Goal: Transaction & Acquisition: Purchase product/service

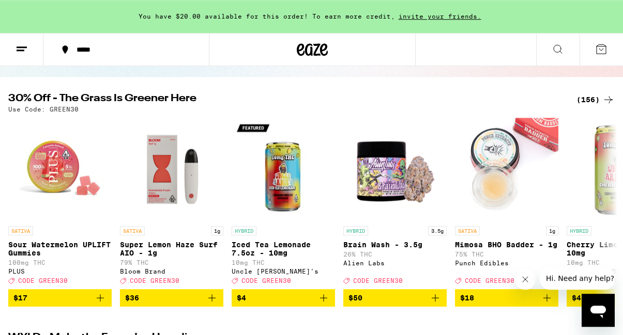
scroll to position [85, 0]
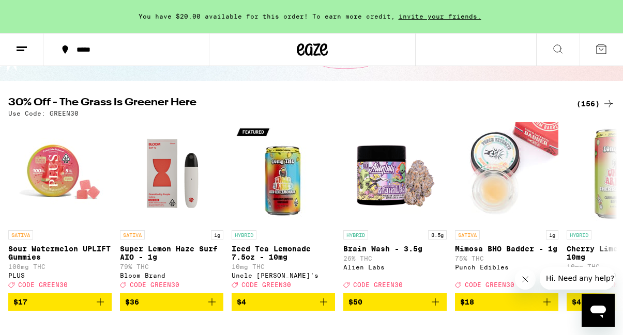
click at [587, 104] on div "(156)" at bounding box center [595, 104] width 38 height 12
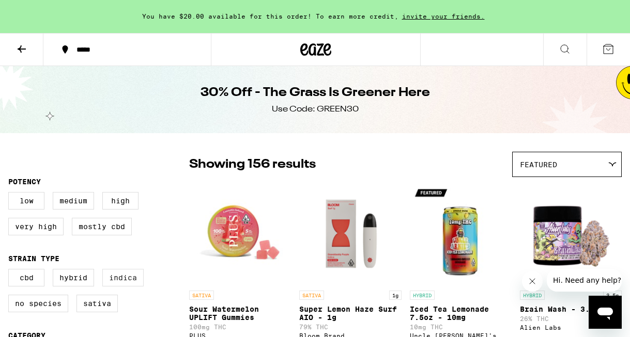
click at [120, 285] on label "Indica" at bounding box center [122, 278] width 41 height 18
click at [11, 271] on input "Indica" at bounding box center [10, 271] width 1 height 1
checkbox input "true"
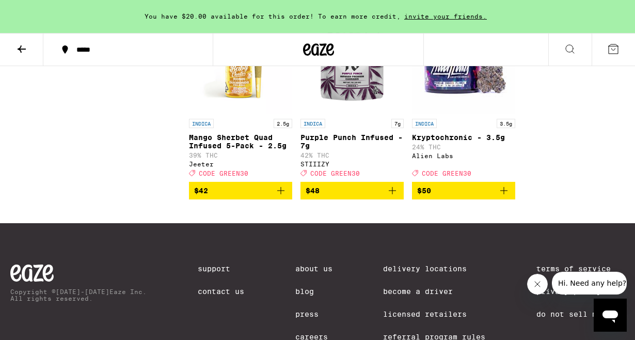
scroll to position [2186, 0]
